Goal: Information Seeking & Learning: Learn about a topic

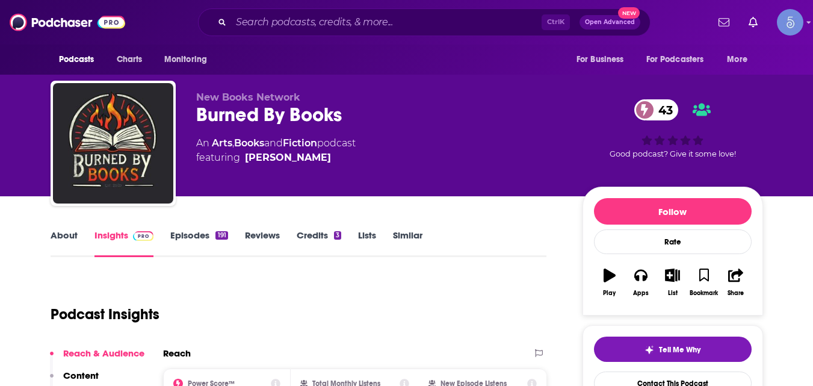
click at [198, 114] on div "Burned By Books 43" at bounding box center [379, 114] width 367 height 23
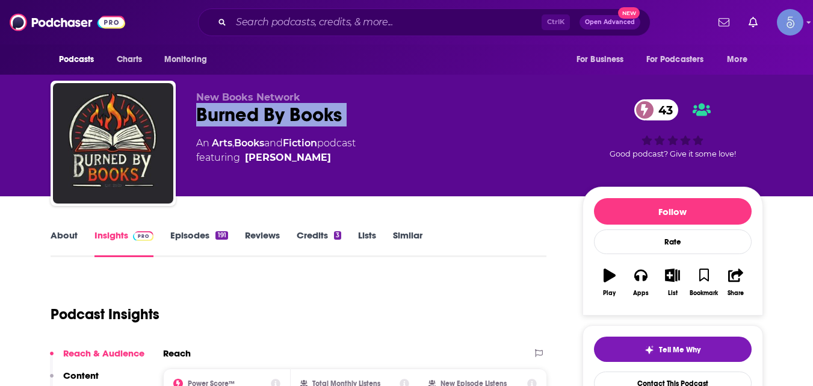
click at [198, 114] on div "Burned By Books 43" at bounding box center [379, 114] width 367 height 23
copy div "Burned By Books 43"
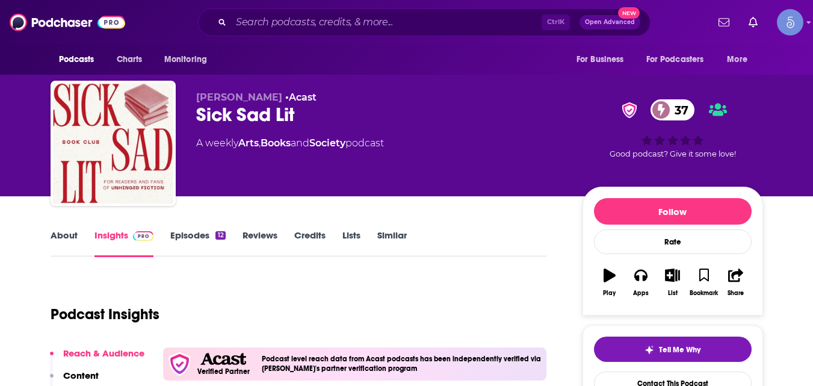
scroll to position [1, 0]
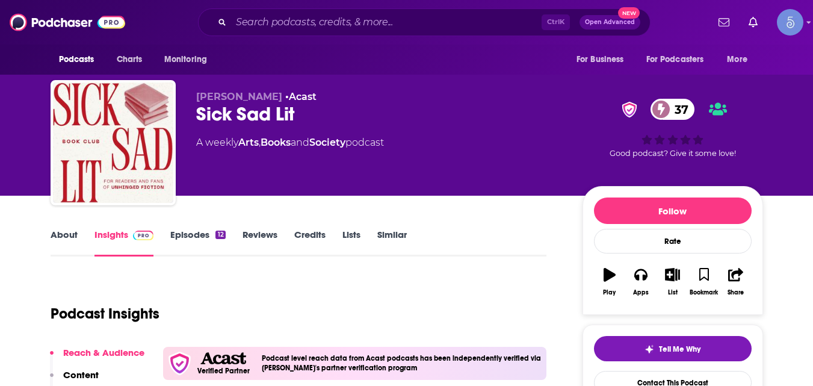
click at [197, 116] on div "Sick Sad Lit 37" at bounding box center [379, 113] width 367 height 23
copy div "Sick Sad Lit 37"
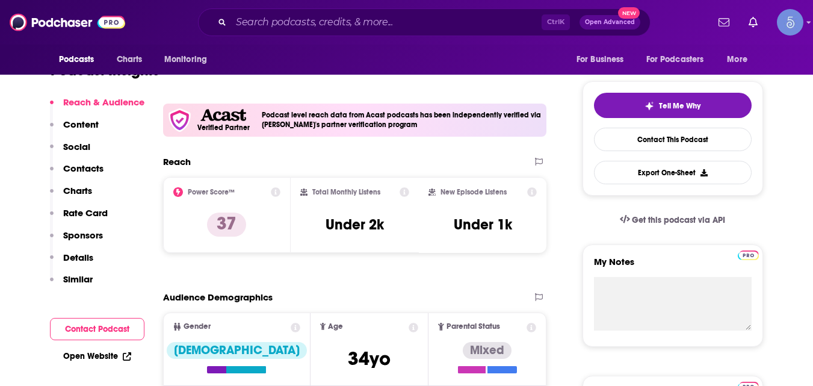
scroll to position [244, 0]
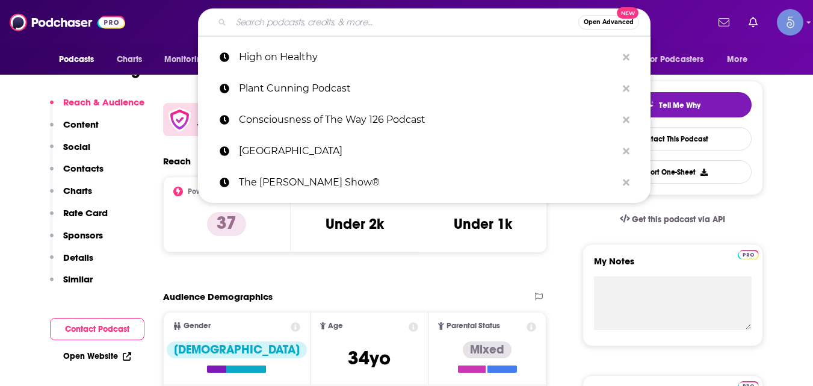
click at [351, 22] on input "Search podcasts, credits, & more..." at bounding box center [404, 22] width 347 height 19
paste input "Burned By Books"
type input "Burned By Books"
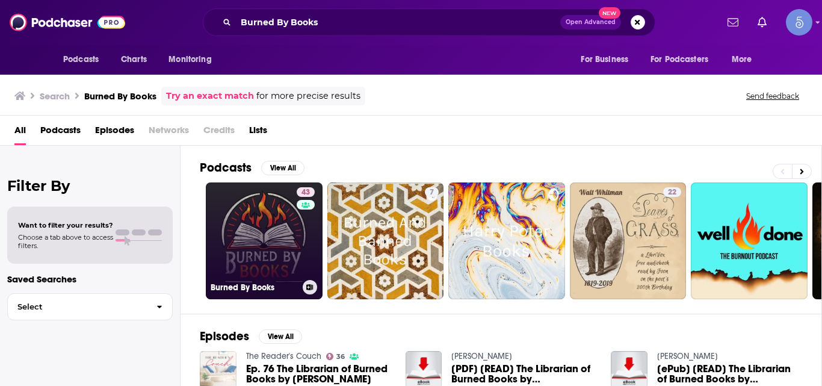
click at [264, 253] on link "43 Burned By Books" at bounding box center [264, 240] width 117 height 117
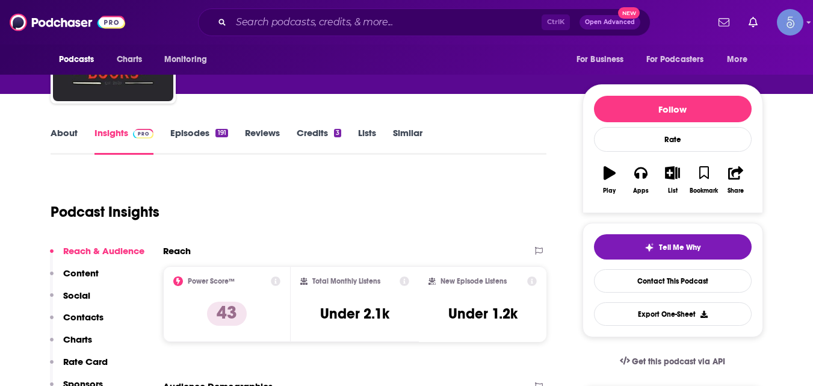
scroll to position [178, 0]
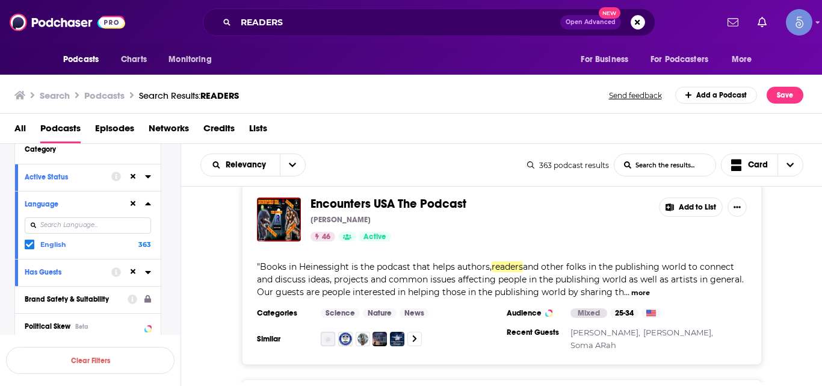
scroll to position [40171, 0]
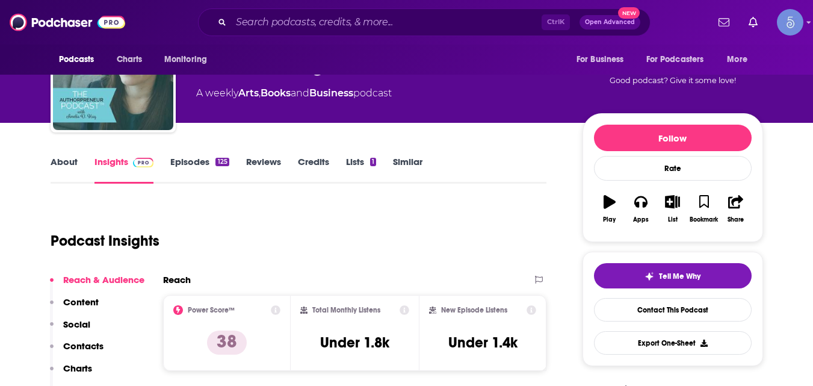
scroll to position [116, 0]
